Goal: Task Accomplishment & Management: Manage account settings

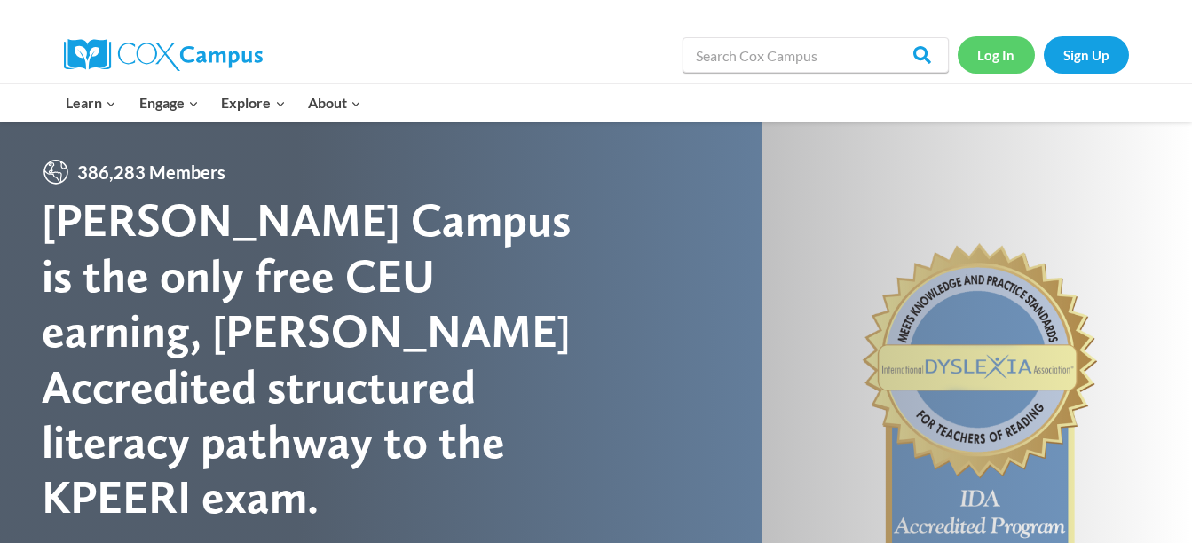
click at [994, 60] on link "Log In" at bounding box center [996, 54] width 77 height 36
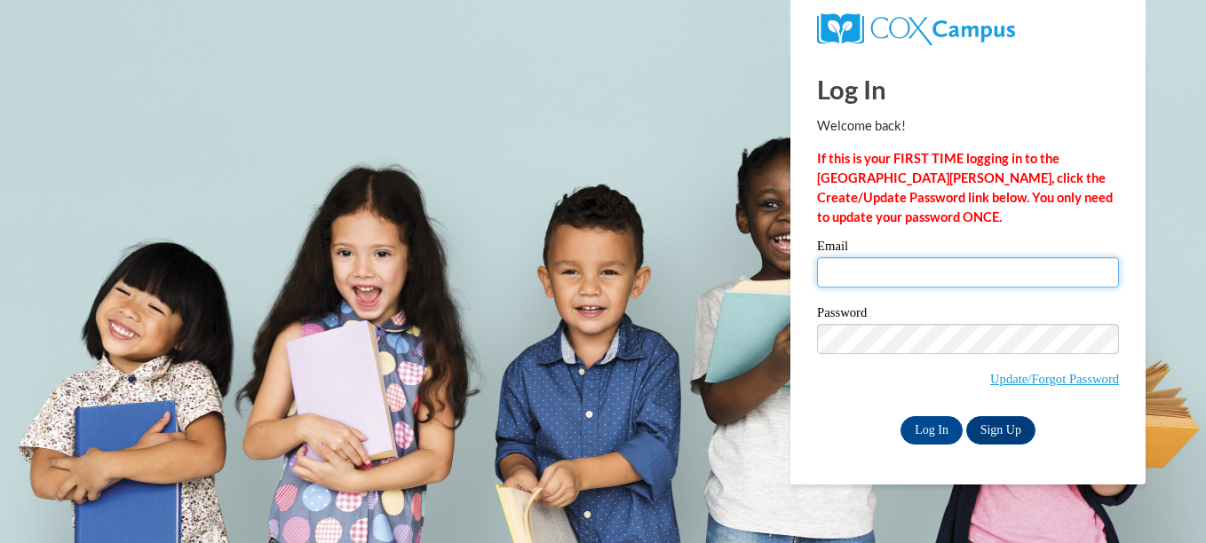
click at [863, 262] on input "Email" at bounding box center [968, 272] width 302 height 30
type input "[PERSON_NAME][EMAIL_ADDRESS][PERSON_NAME][DOMAIN_NAME]"
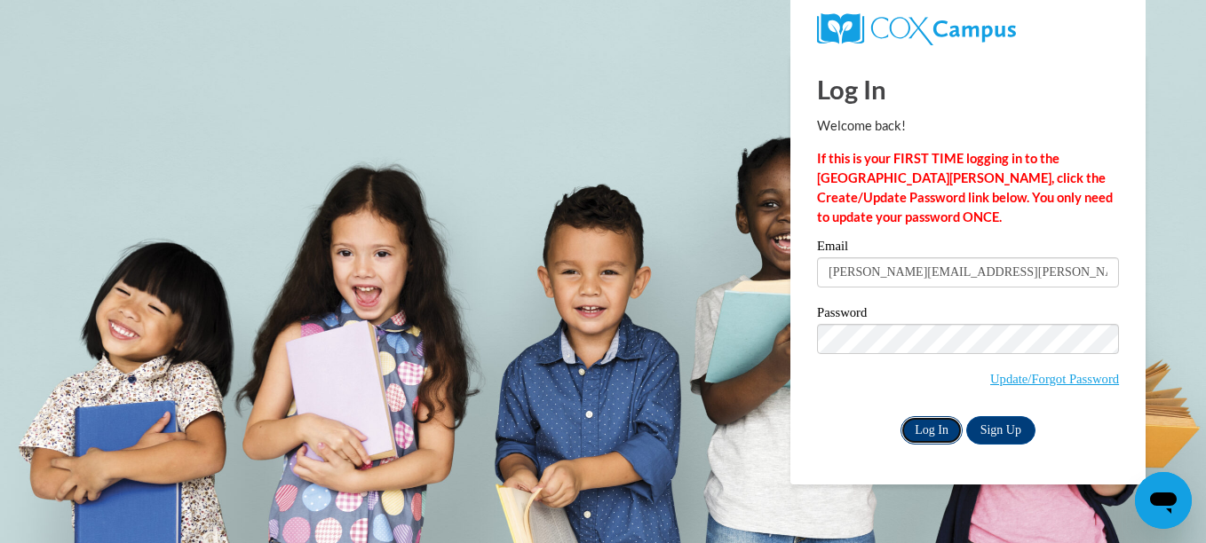
click at [945, 431] on input "Log In" at bounding box center [931, 430] width 62 height 28
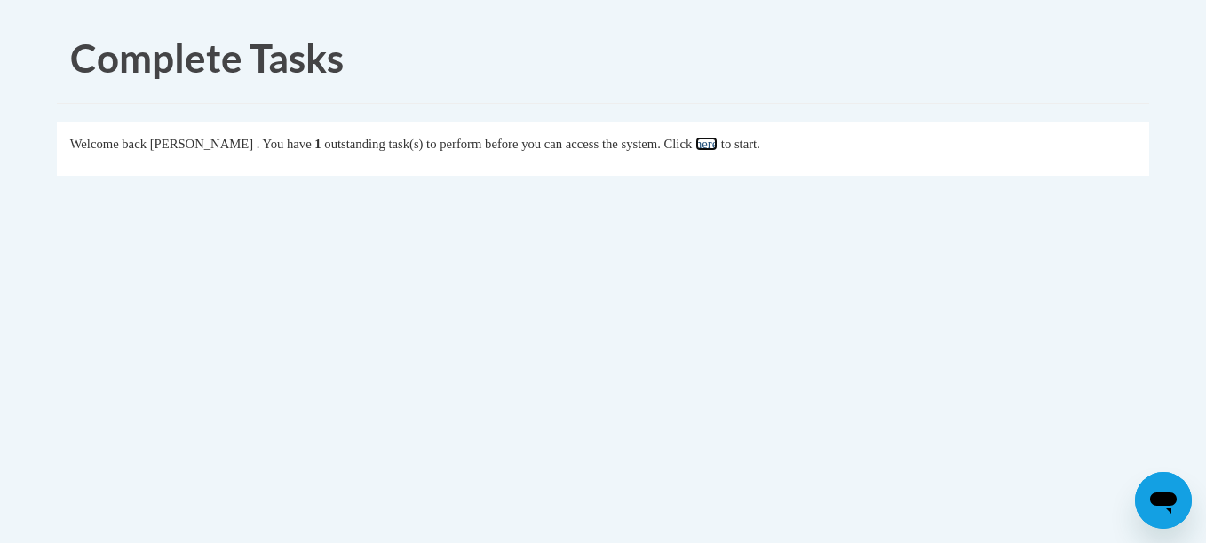
click at [717, 148] on link "here" at bounding box center [706, 144] width 22 height 14
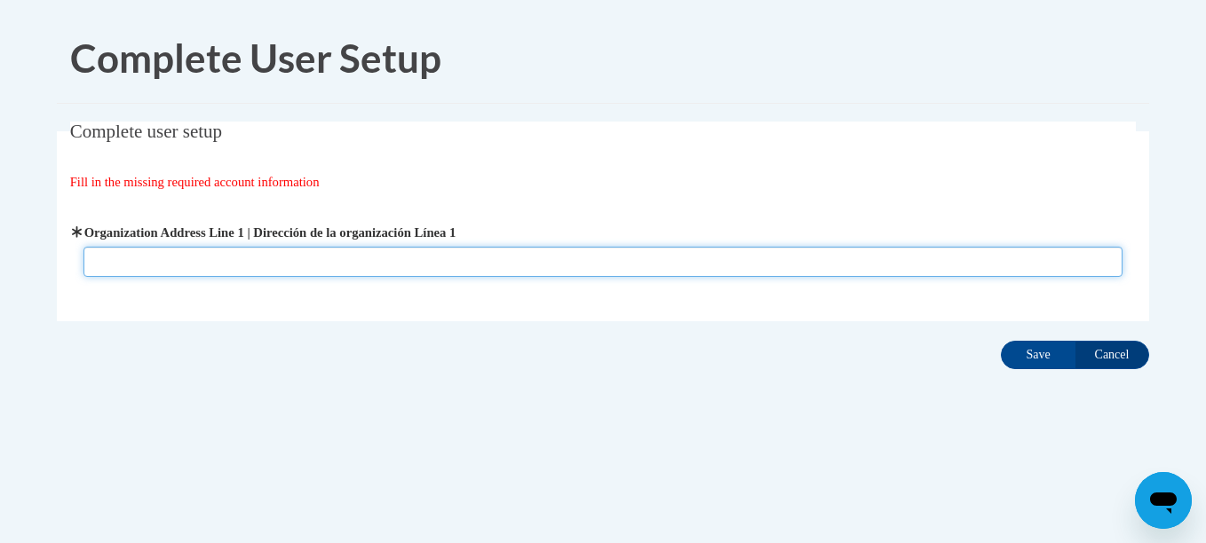
click at [554, 252] on input "Organization Address Line 1 | Dirección de la organización Línea 1" at bounding box center [603, 262] width 1040 height 30
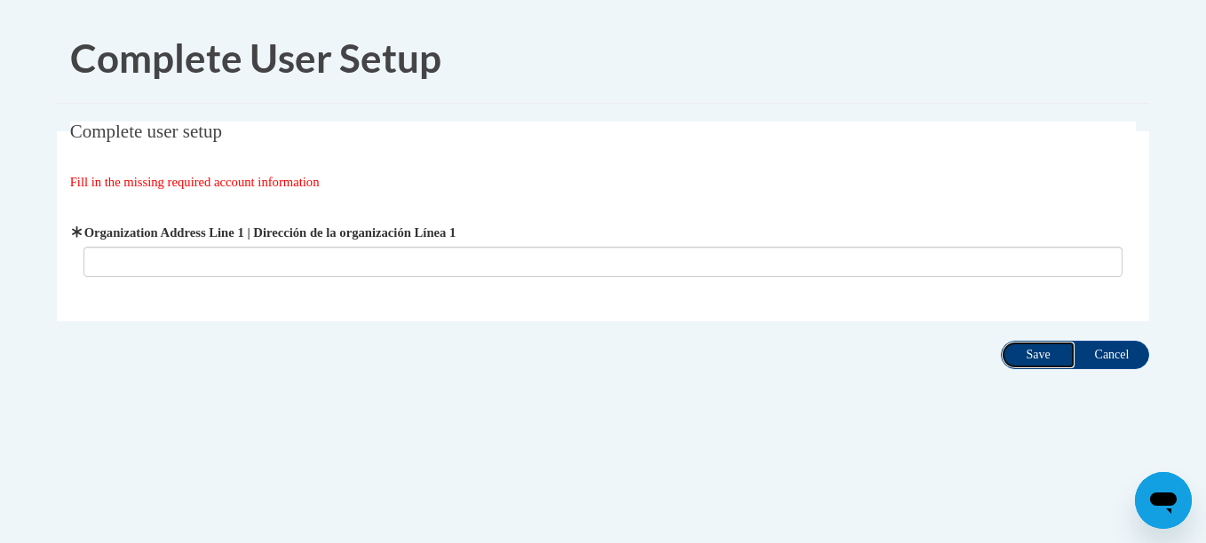
click at [1031, 341] on input "Save" at bounding box center [1038, 355] width 75 height 28
click at [1076, 347] on input "Cancel" at bounding box center [1111, 355] width 75 height 28
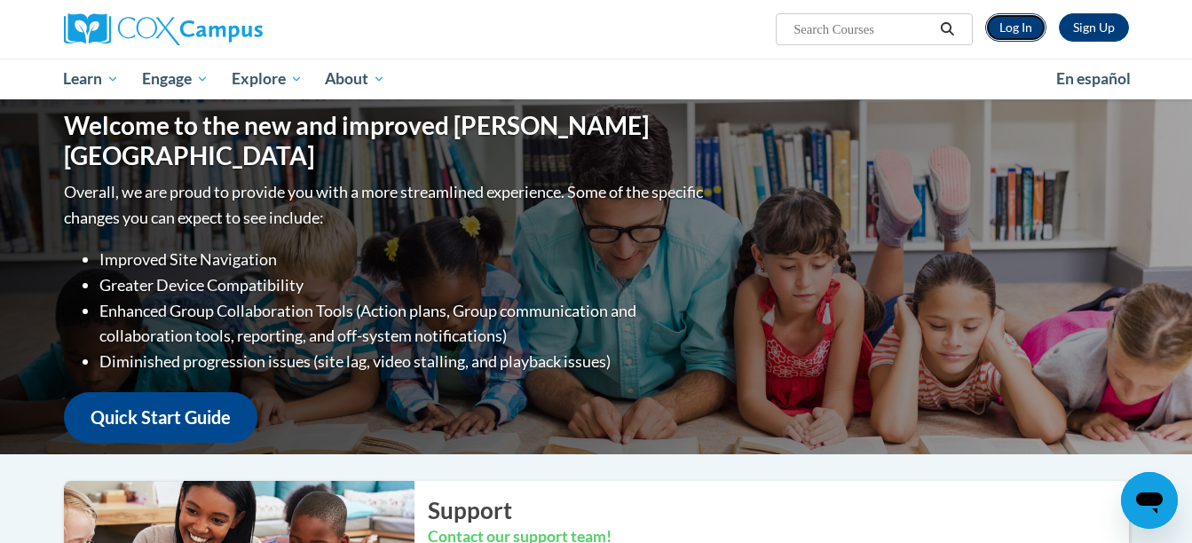
click at [1028, 20] on link "Log In" at bounding box center [1015, 27] width 61 height 28
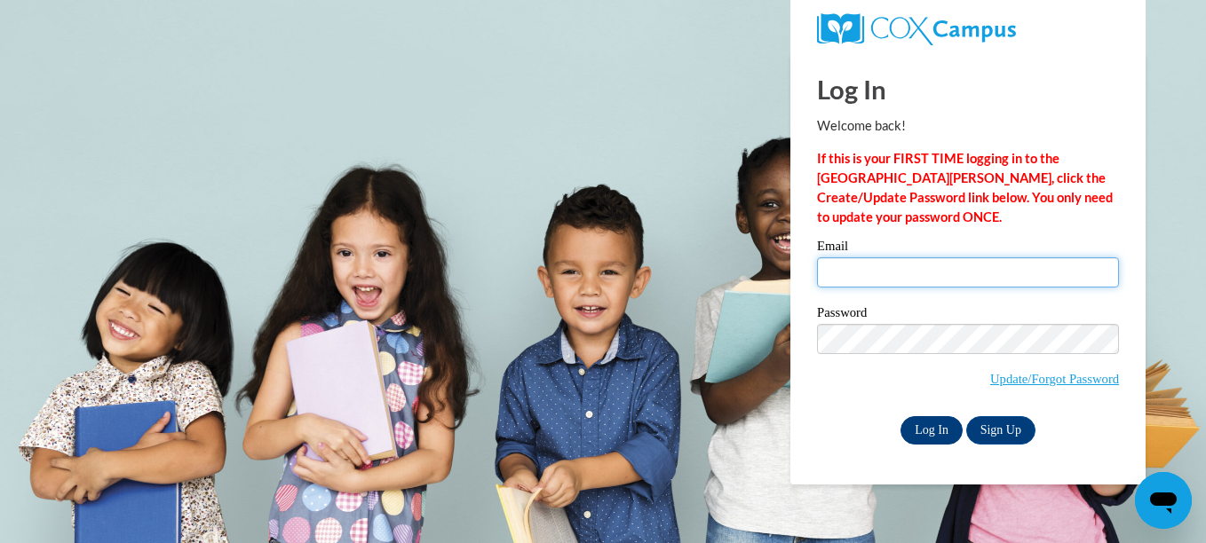
type input "kalia.qawiy@cowetaschools.net"
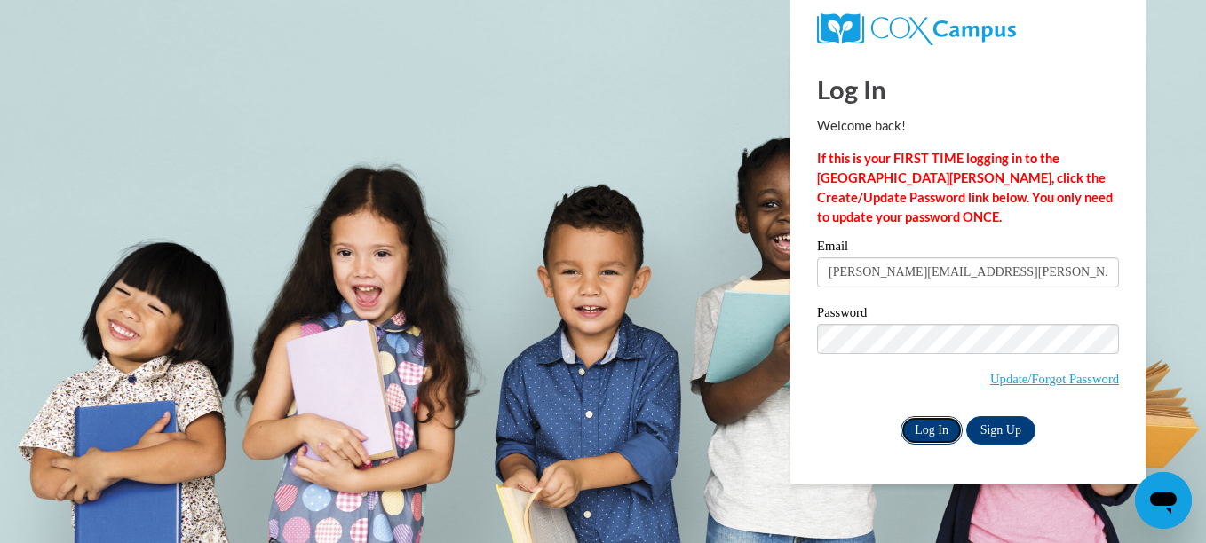
click at [922, 436] on input "Log In" at bounding box center [931, 430] width 62 height 28
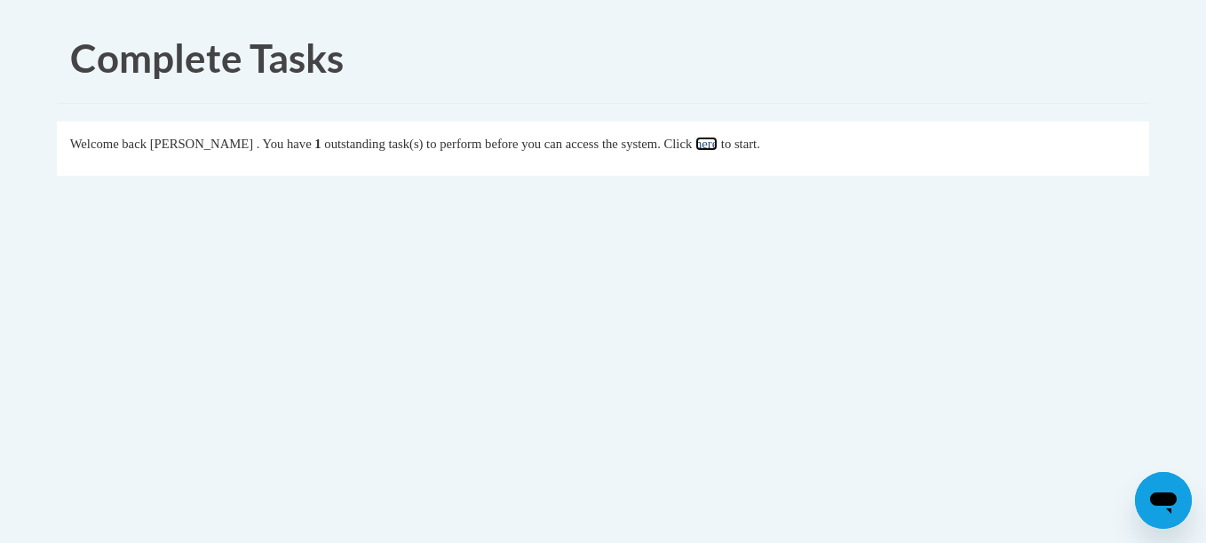
click at [717, 145] on link "here" at bounding box center [706, 144] width 22 height 14
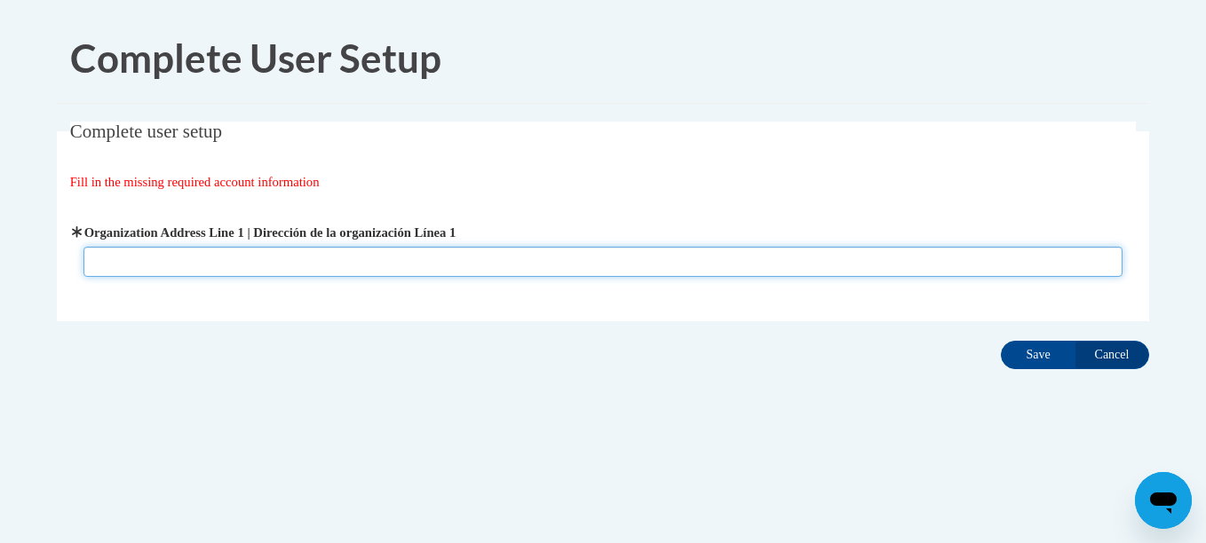
click at [155, 264] on input "Organization Address Line 1 | Dirección de la organización Línea 1" at bounding box center [603, 262] width 1040 height 30
type input "[PERSON_NAME][GEOGRAPHIC_DATA]"
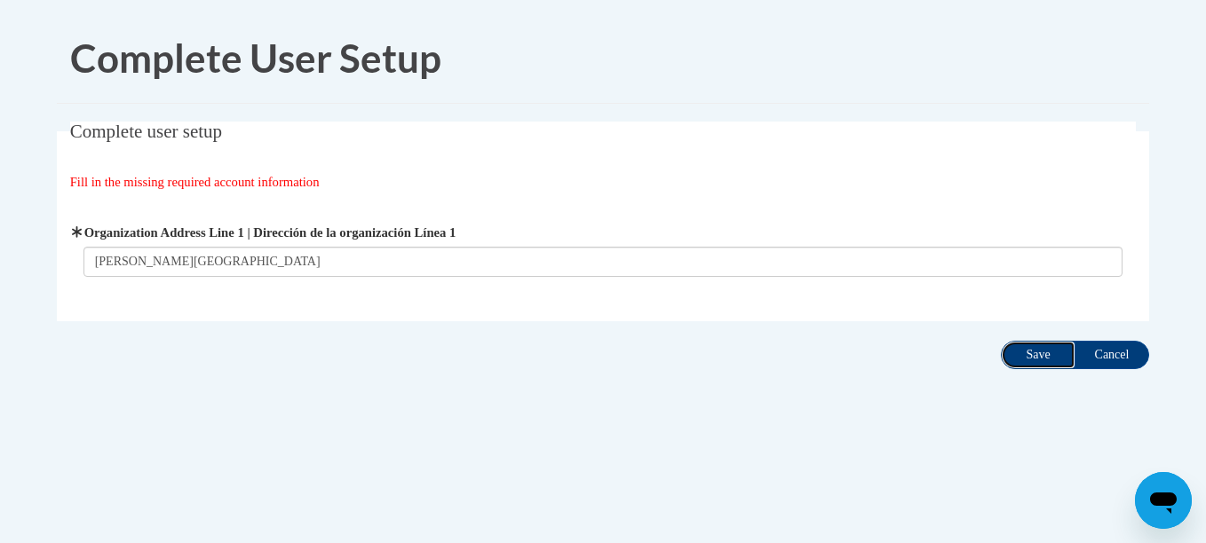
click at [1058, 355] on input "Save" at bounding box center [1038, 355] width 75 height 28
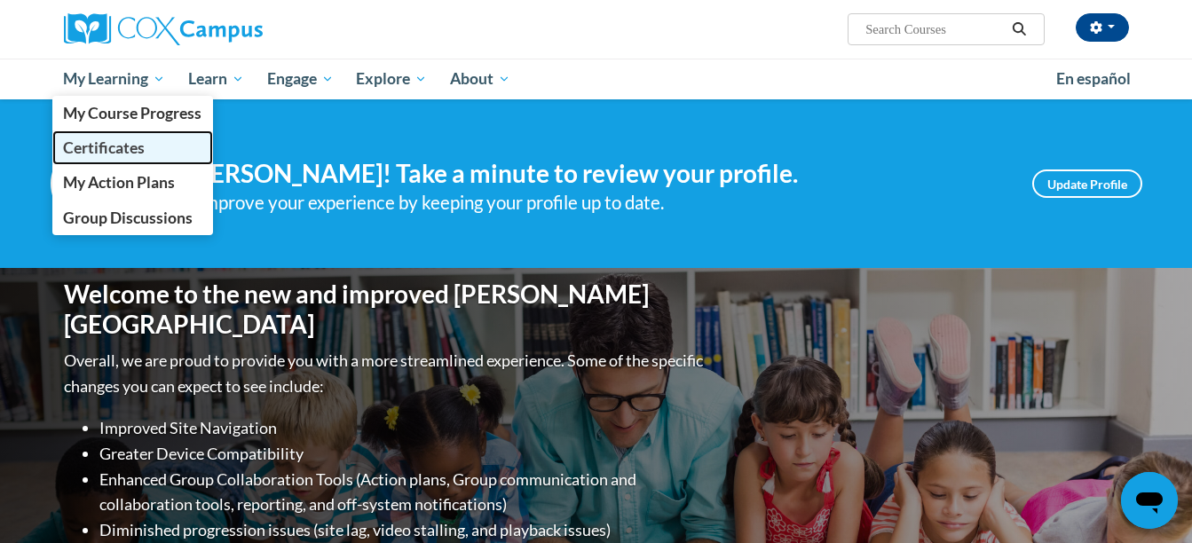
click at [133, 141] on span "Certificates" at bounding box center [104, 147] width 82 height 19
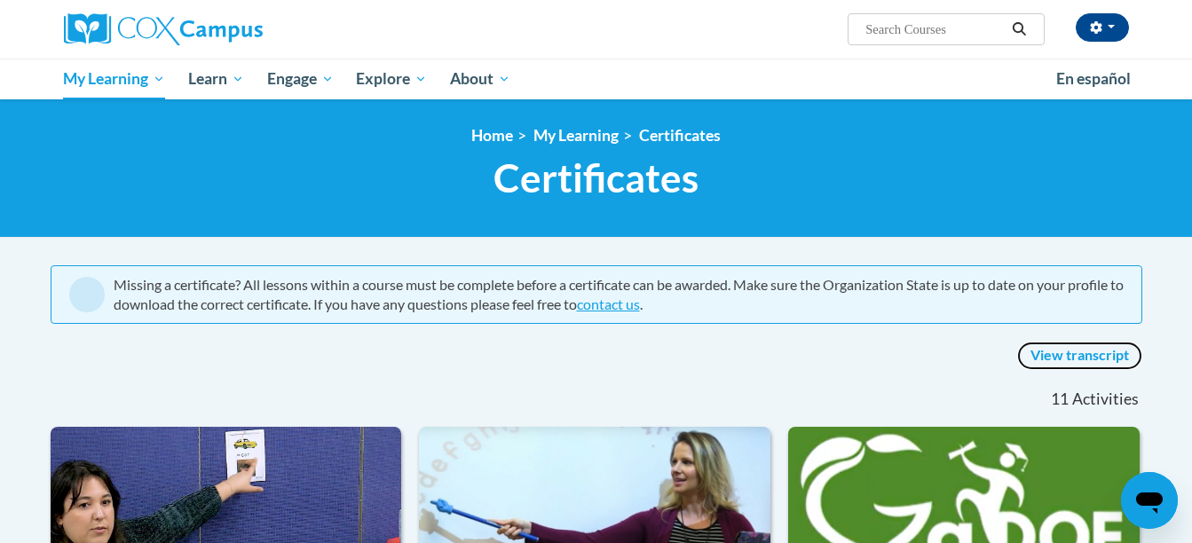
click at [1068, 351] on link "View transcript" at bounding box center [1079, 356] width 125 height 28
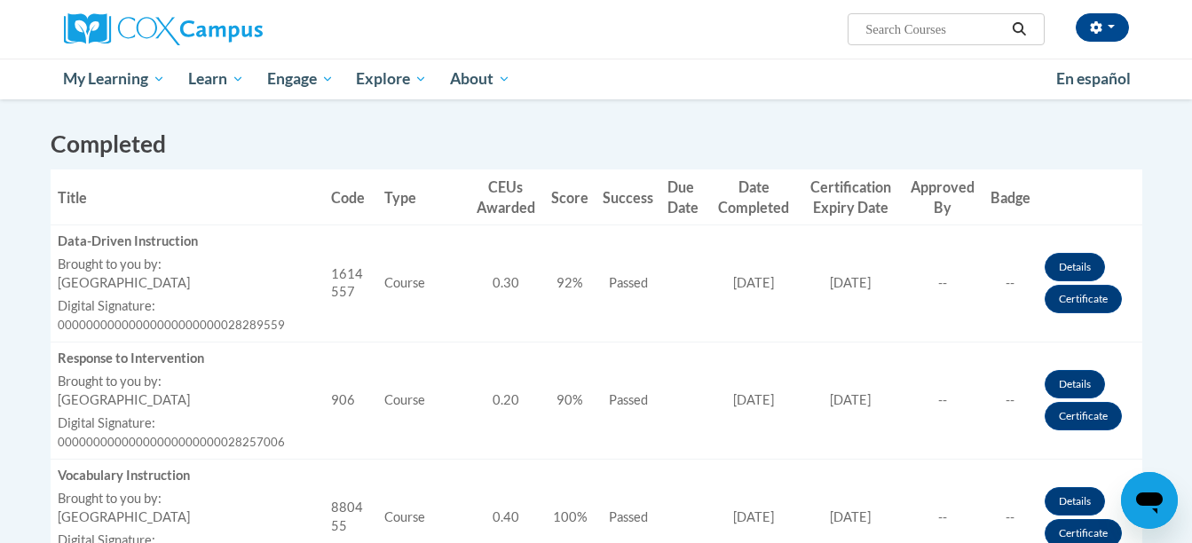
scroll to position [472, 0]
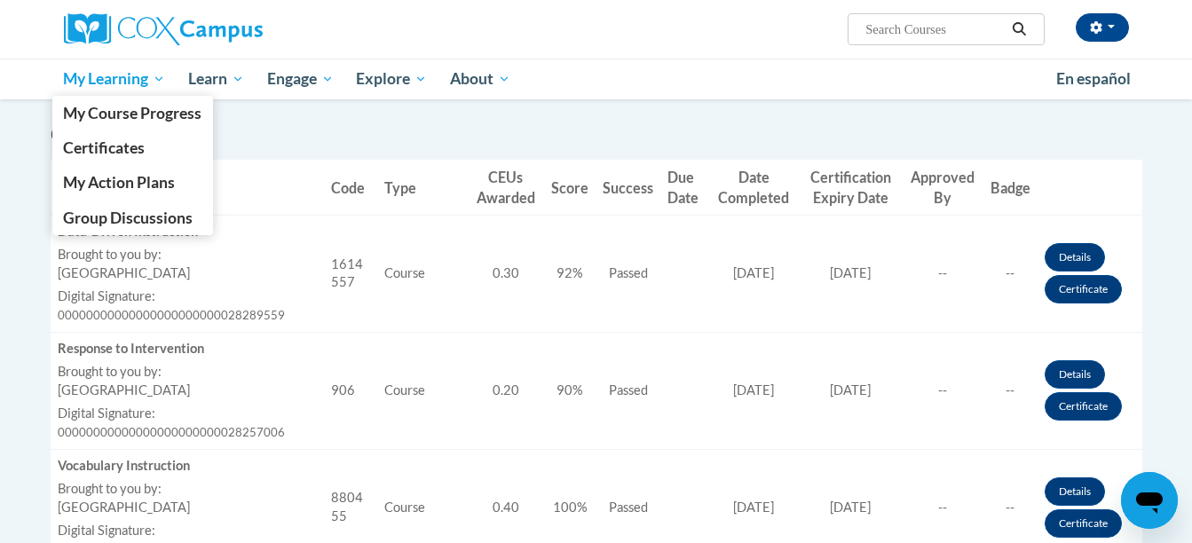
click at [144, 84] on span "My Learning" at bounding box center [114, 78] width 102 height 21
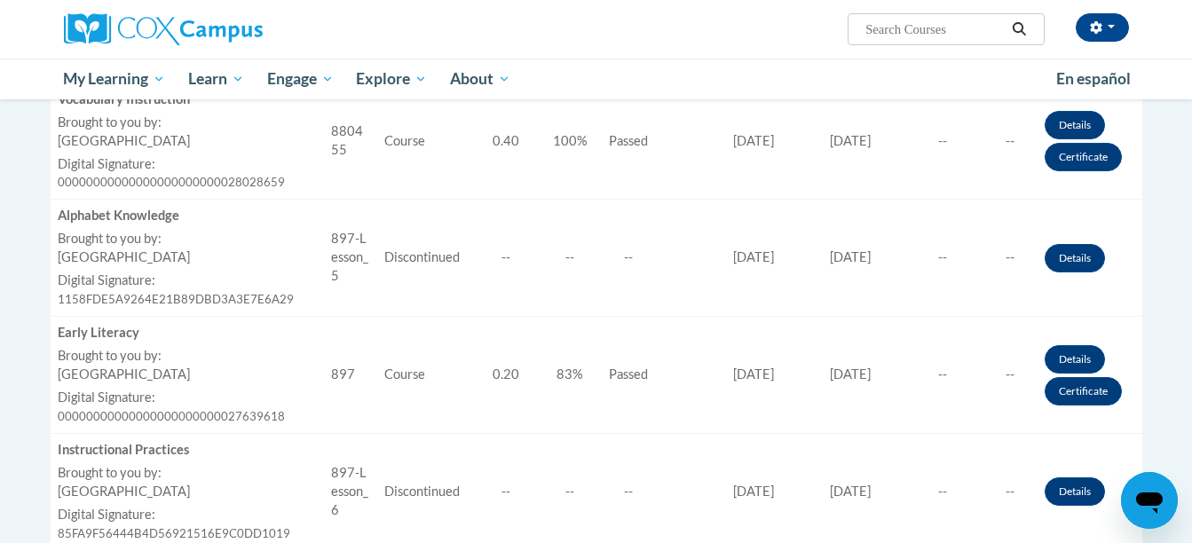
scroll to position [843, 0]
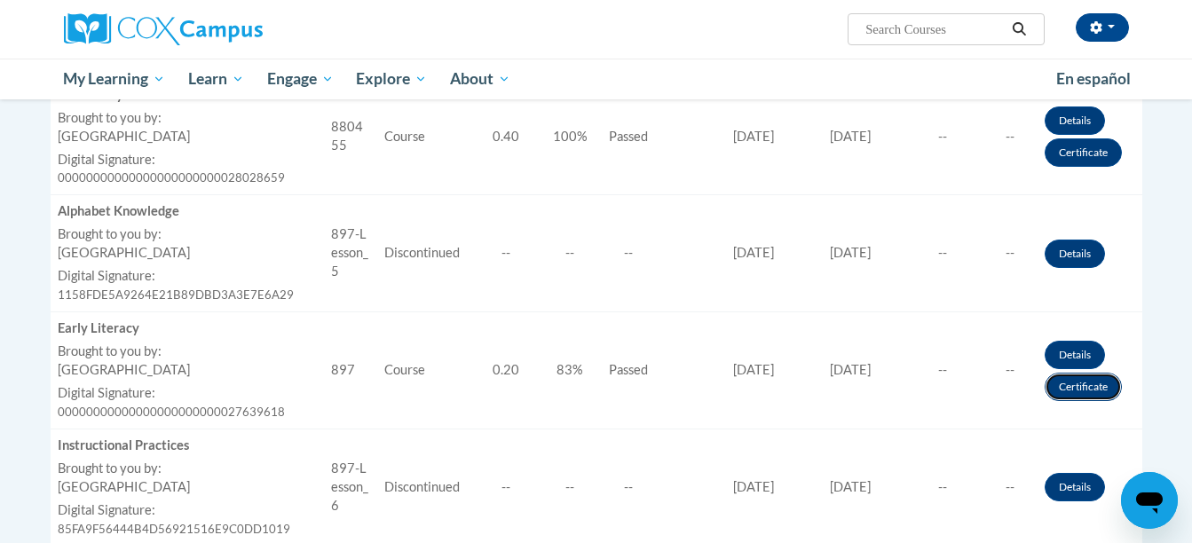
click at [1075, 383] on link "Certificate" at bounding box center [1083, 387] width 77 height 28
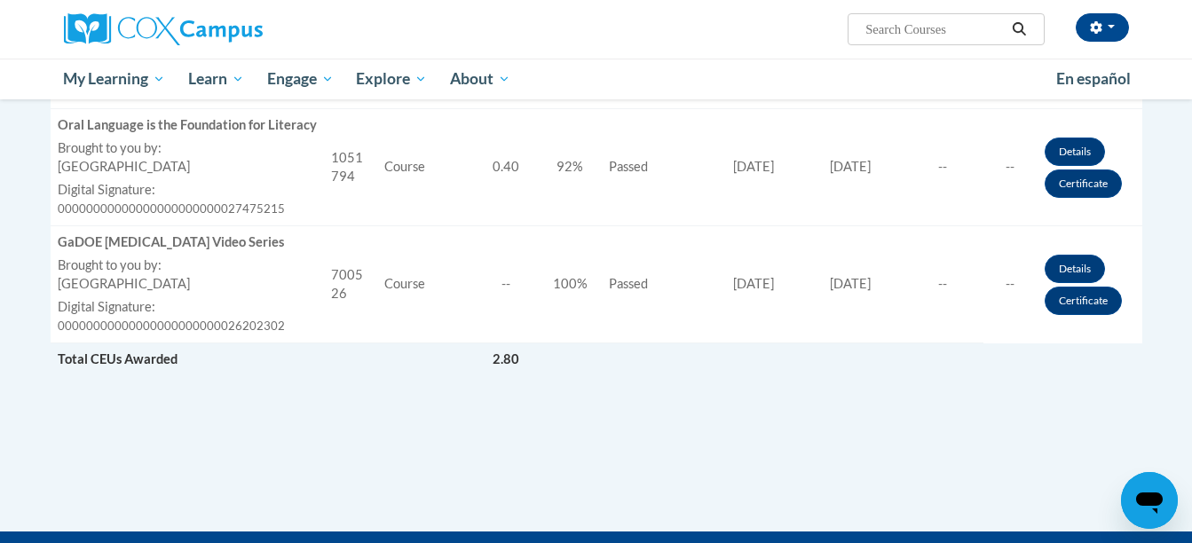
scroll to position [1894, 0]
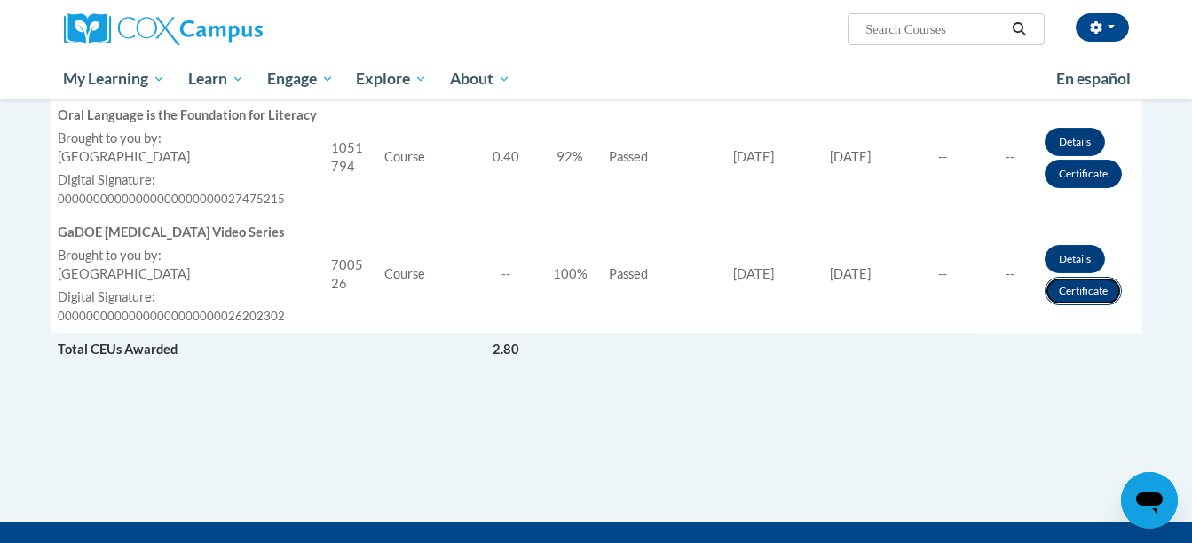
click at [1084, 304] on link "Certificate" at bounding box center [1083, 291] width 77 height 28
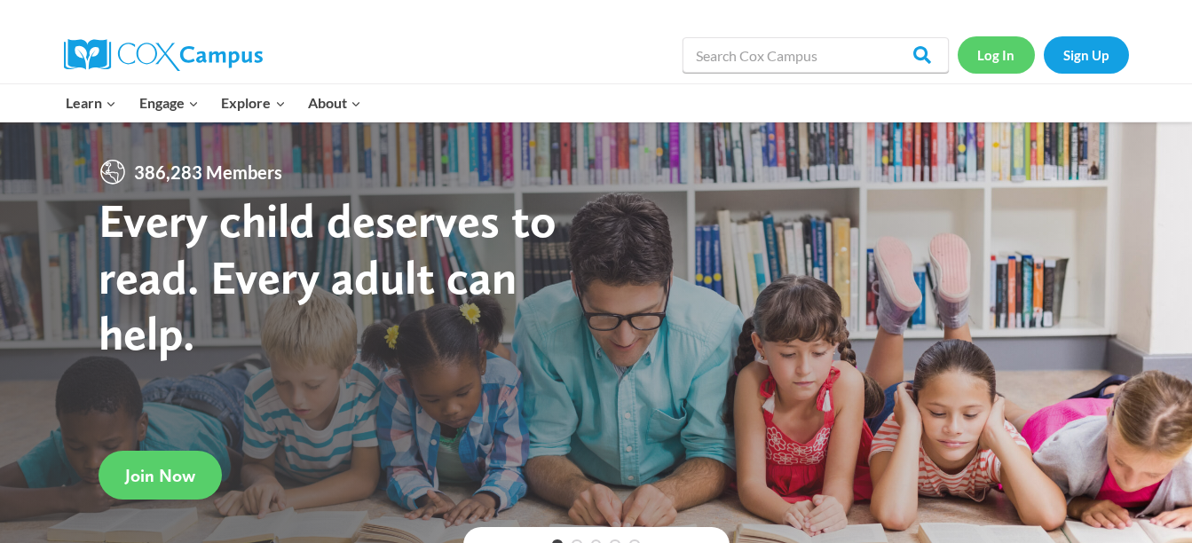
click at [979, 57] on link "Log In" at bounding box center [996, 54] width 77 height 36
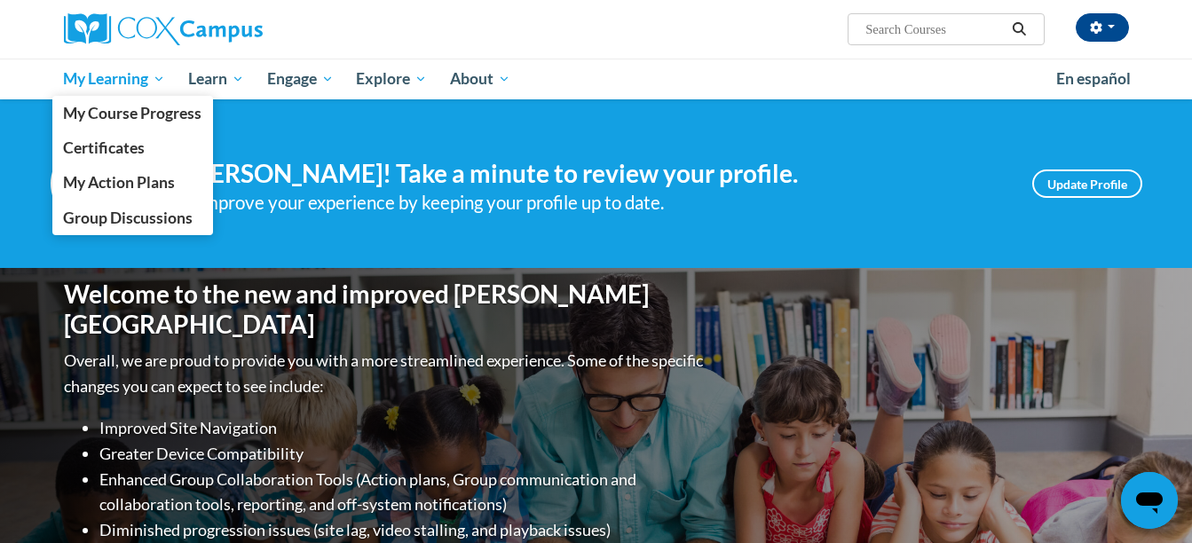
click at [100, 77] on span "My Learning" at bounding box center [114, 78] width 102 height 21
click at [138, 153] on span "Certificates" at bounding box center [104, 147] width 82 height 19
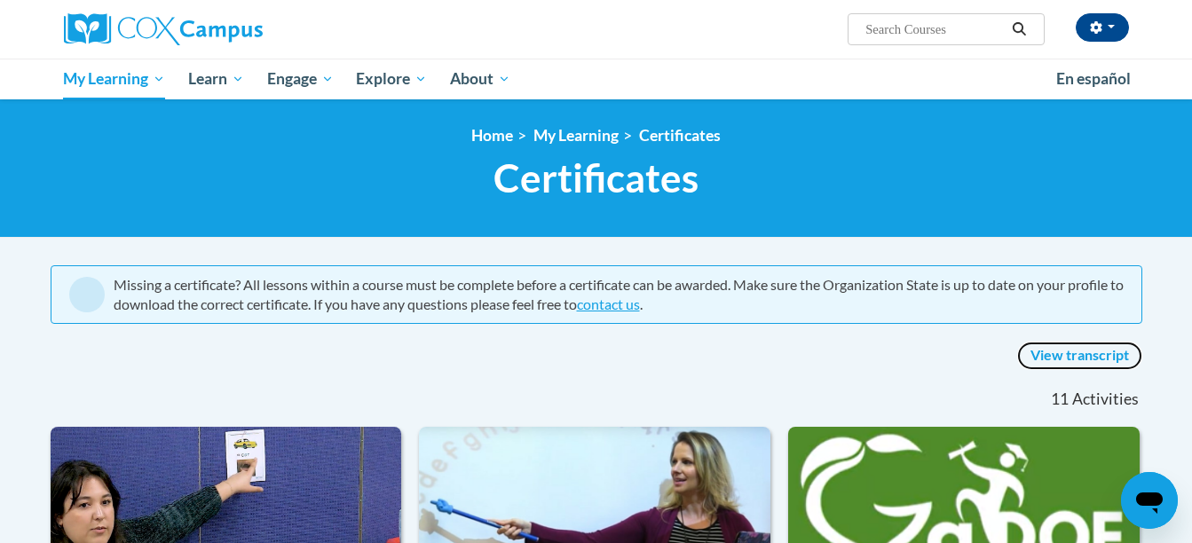
click at [1098, 368] on link "View transcript" at bounding box center [1079, 356] width 125 height 28
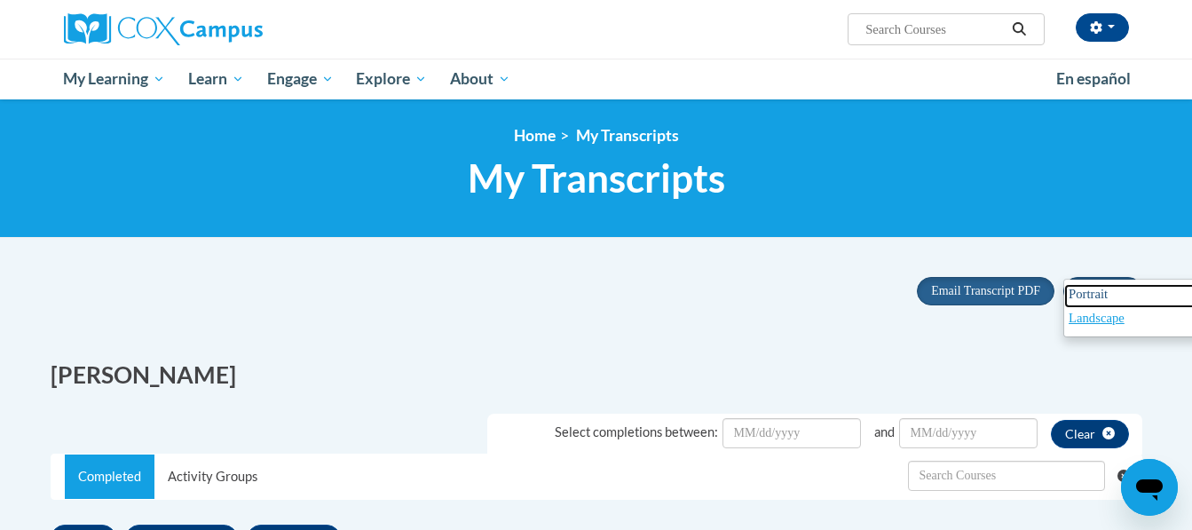
click at [1075, 301] on span "Portrait" at bounding box center [1088, 294] width 39 height 14
